Goal: Find specific page/section: Find specific page/section

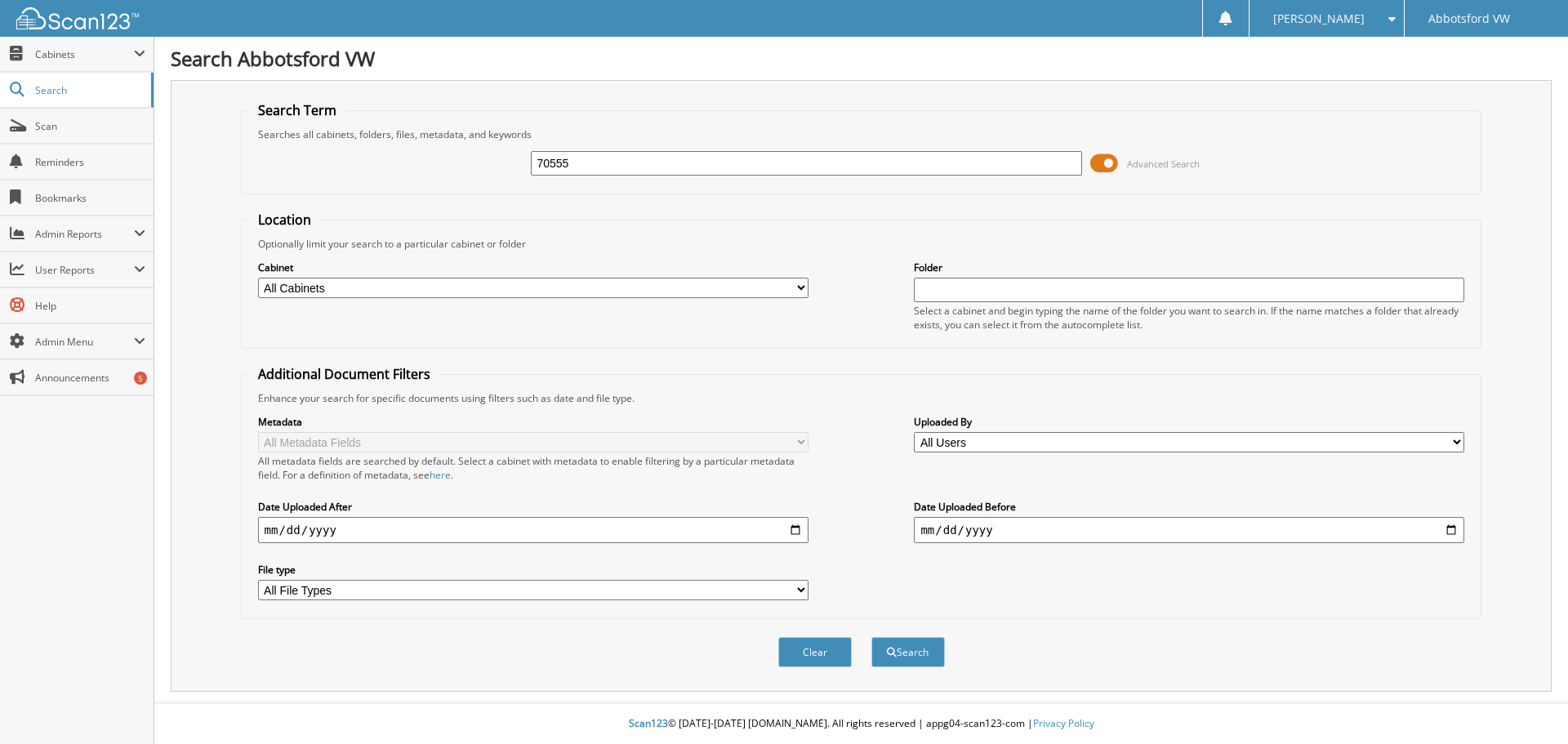
type input "70555"
click at [871, 637] on button "Search" at bounding box center [908, 652] width 73 height 30
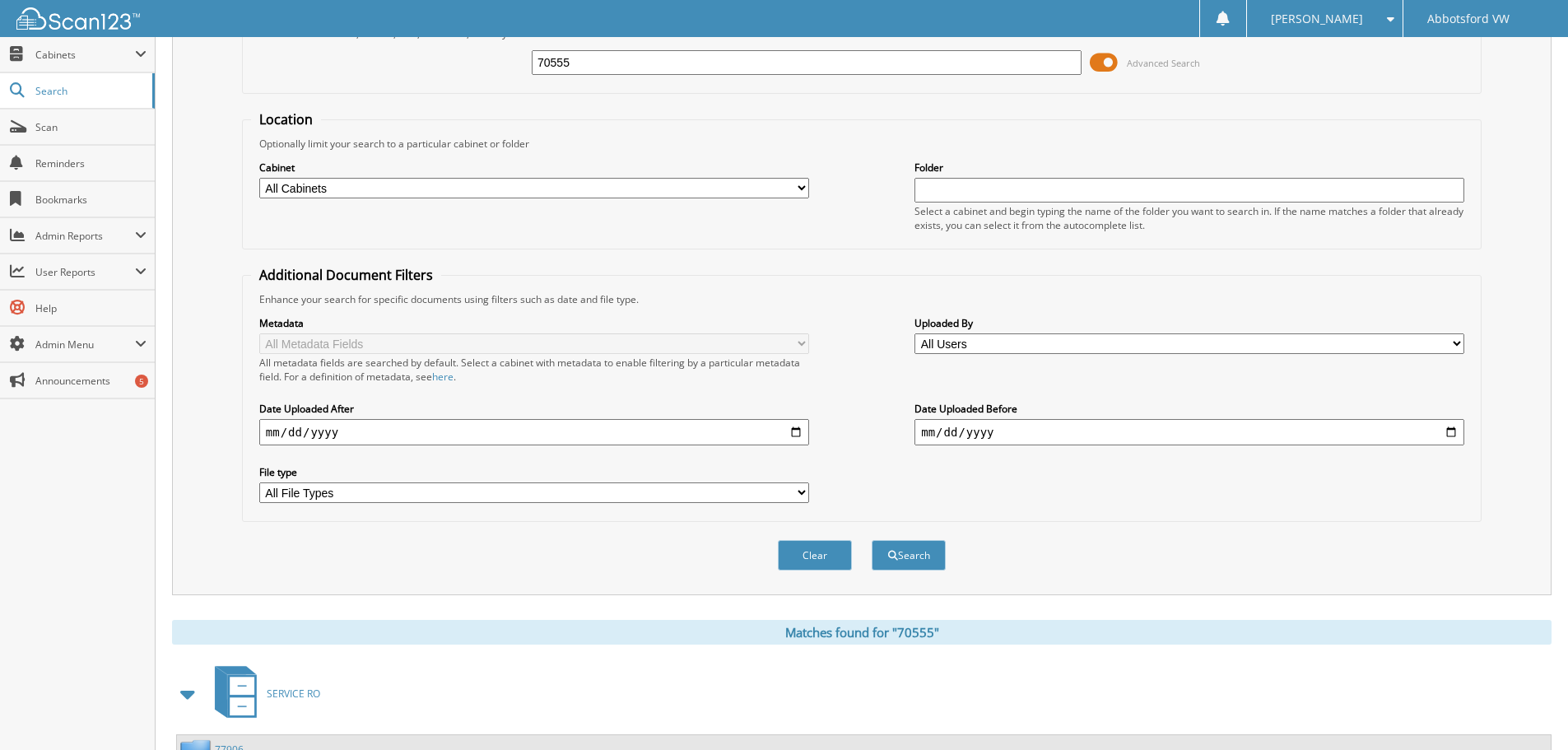
scroll to position [100, 0]
click at [602, 61] on input "70555" at bounding box center [807, 64] width 550 height 25
type input "70533"
click at [871, 542] on button "Search" at bounding box center [908, 557] width 74 height 30
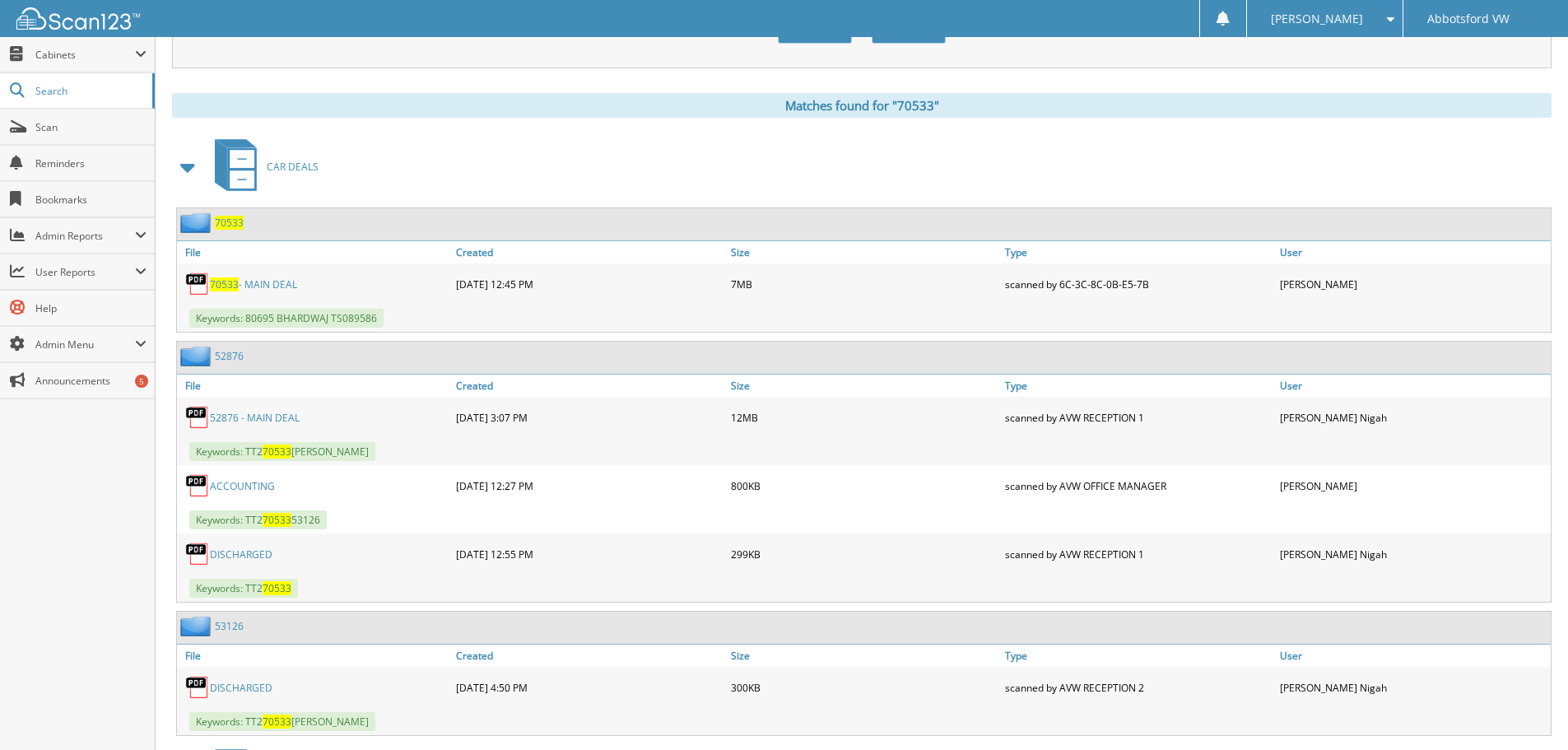
scroll to position [659, 0]
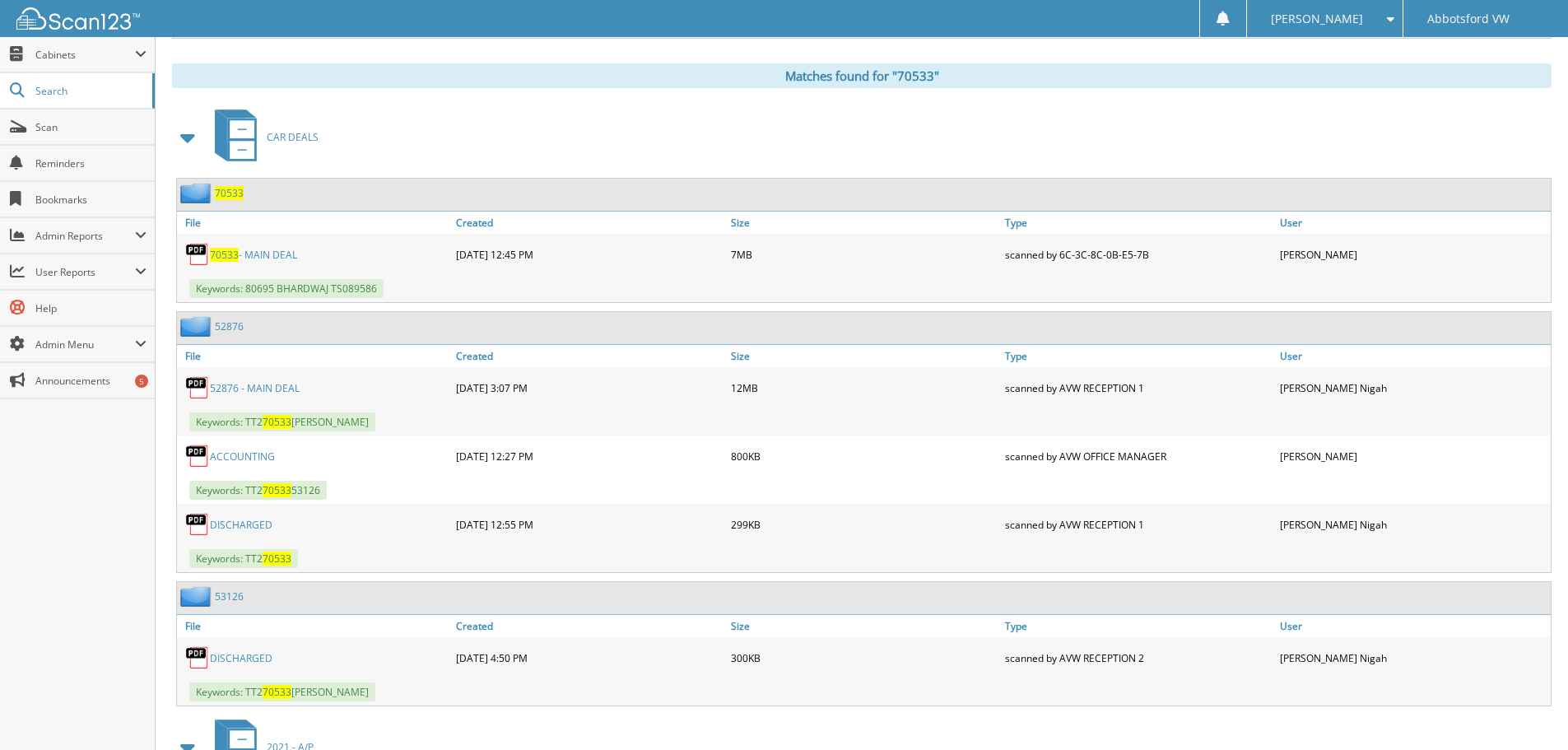
click at [278, 255] on link "70533 - MAIN DEAL" at bounding box center [253, 254] width 87 height 14
